Goal: Information Seeking & Learning: Learn about a topic

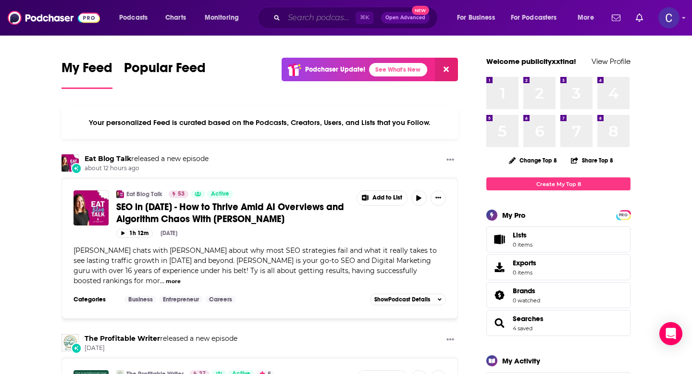
click at [296, 16] on input "Search podcasts, credits, & more..." at bounding box center [320, 17] width 72 height 15
paste input "IT´S IN YOU! Career & Leadership Coaching for Women"
type input "IT´S IN YOU! Career & Leadership Coaching for Women"
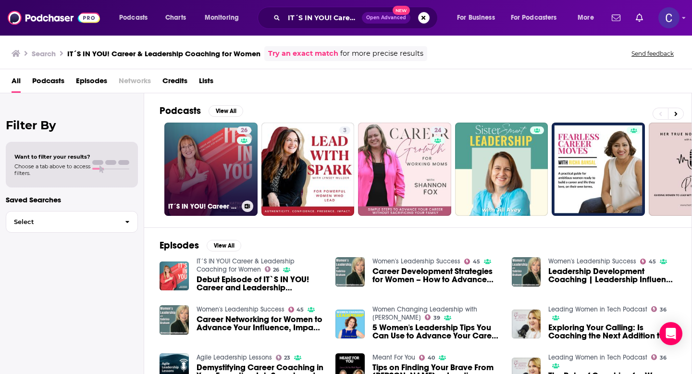
click at [219, 167] on link "26 IT´S IN YOU! Career & Leadership Coaching for Women" at bounding box center [210, 168] width 93 height 93
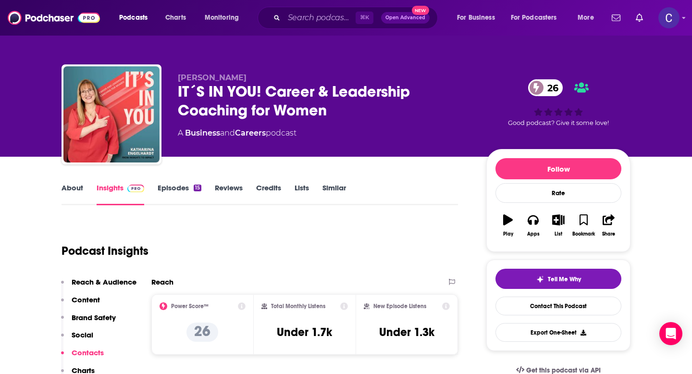
scroll to position [54, 0]
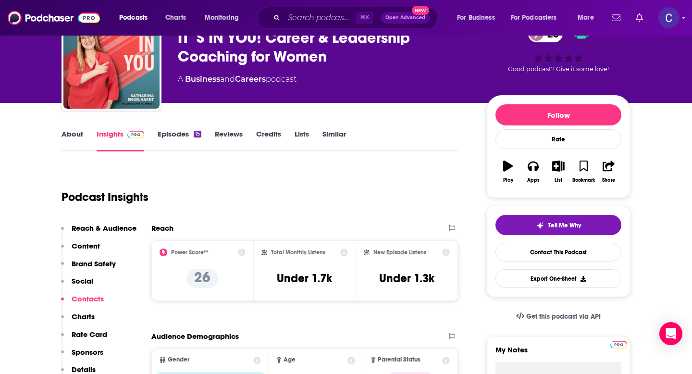
click at [184, 137] on link "Episodes 15" at bounding box center [180, 140] width 44 height 22
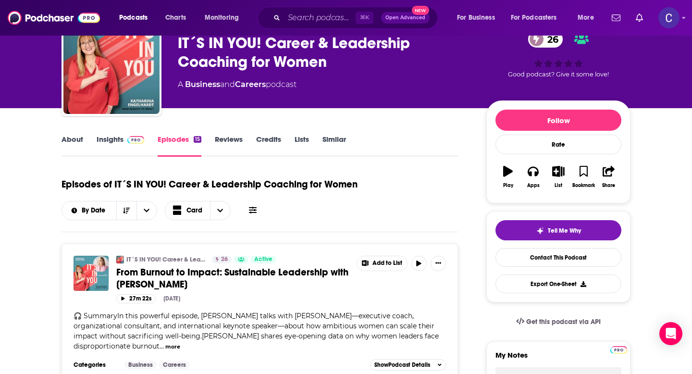
scroll to position [34, 0]
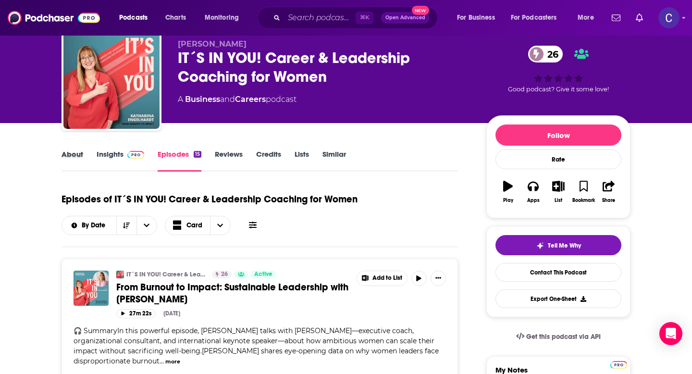
click at [83, 155] on div "About" at bounding box center [78, 160] width 35 height 22
